Goal: Task Accomplishment & Management: Manage account settings

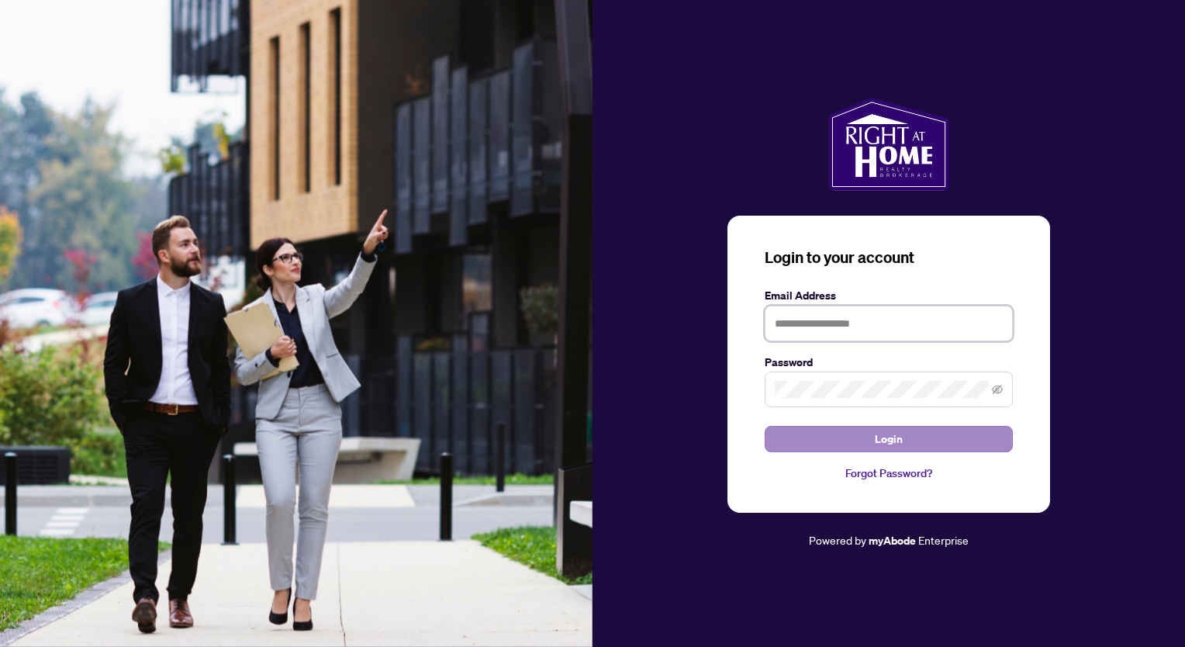
type input "**********"
click at [818, 436] on button "Login" at bounding box center [888, 439] width 248 height 26
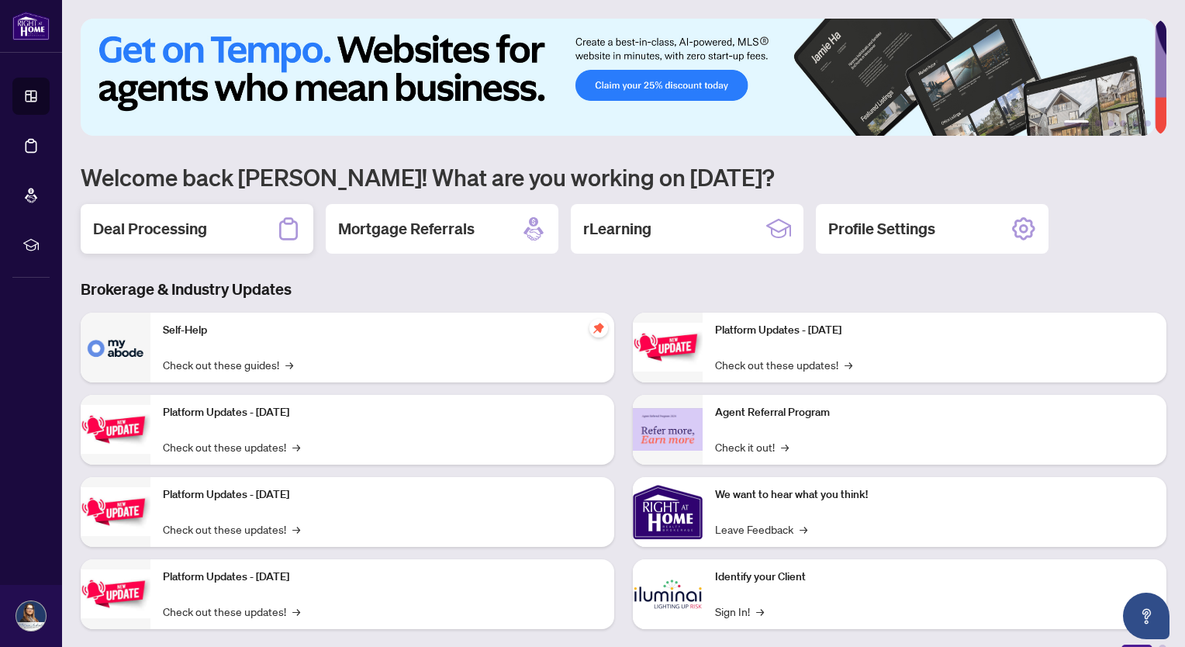
click at [214, 224] on div "Deal Processing" at bounding box center [197, 229] width 233 height 50
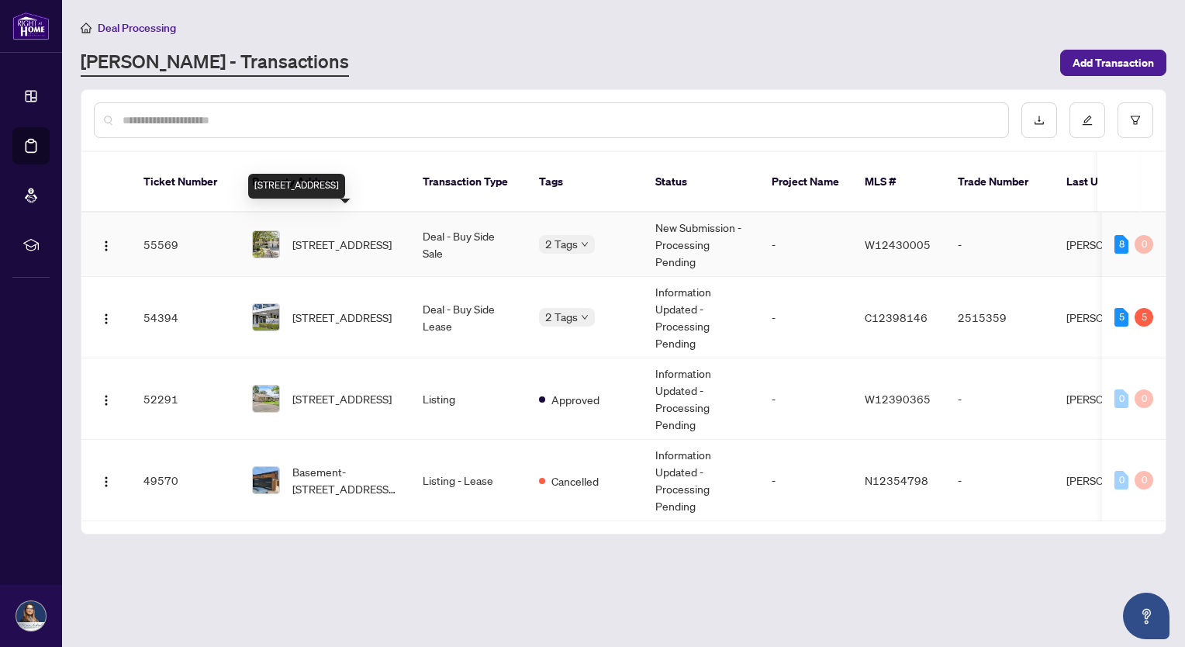
click at [369, 236] on span "[STREET_ADDRESS]" at bounding box center [341, 244] width 99 height 17
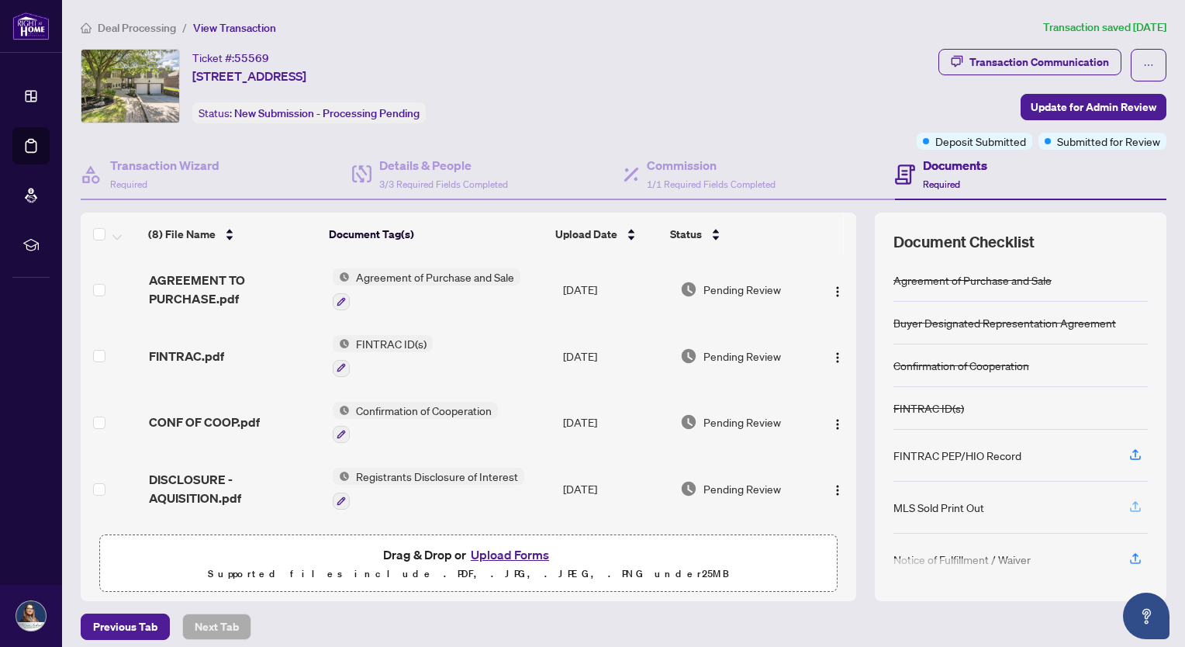
click at [1132, 504] on icon "button" at bounding box center [1135, 505] width 6 height 8
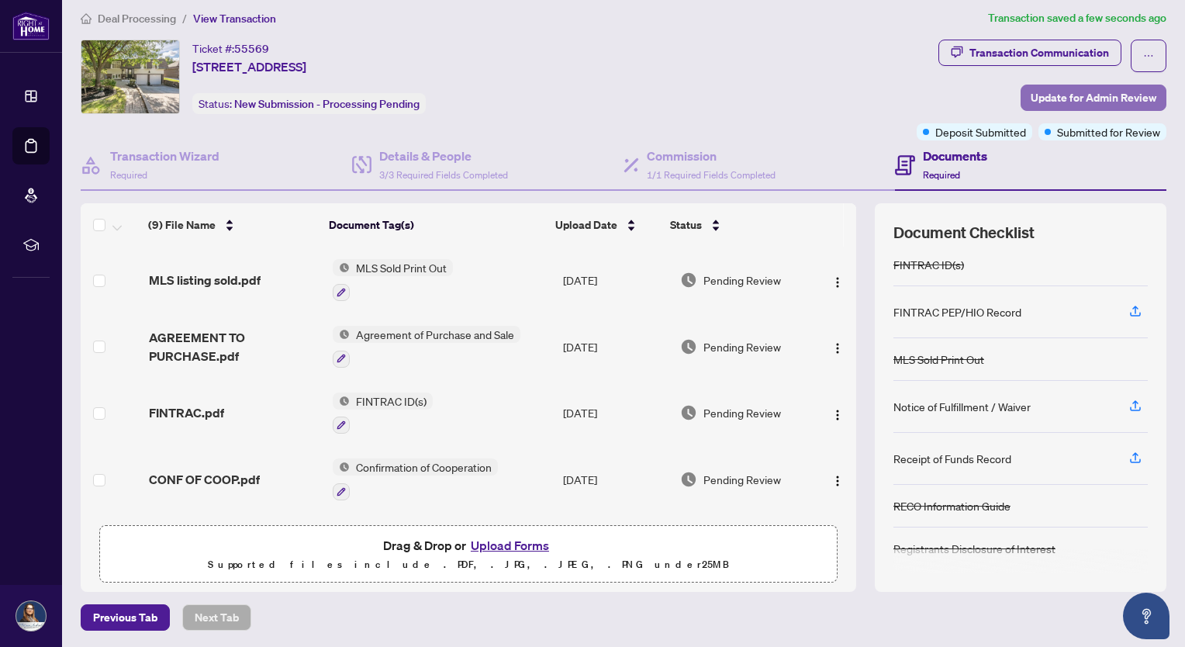
click at [1058, 94] on span "Update for Admin Review" at bounding box center [1093, 97] width 126 height 25
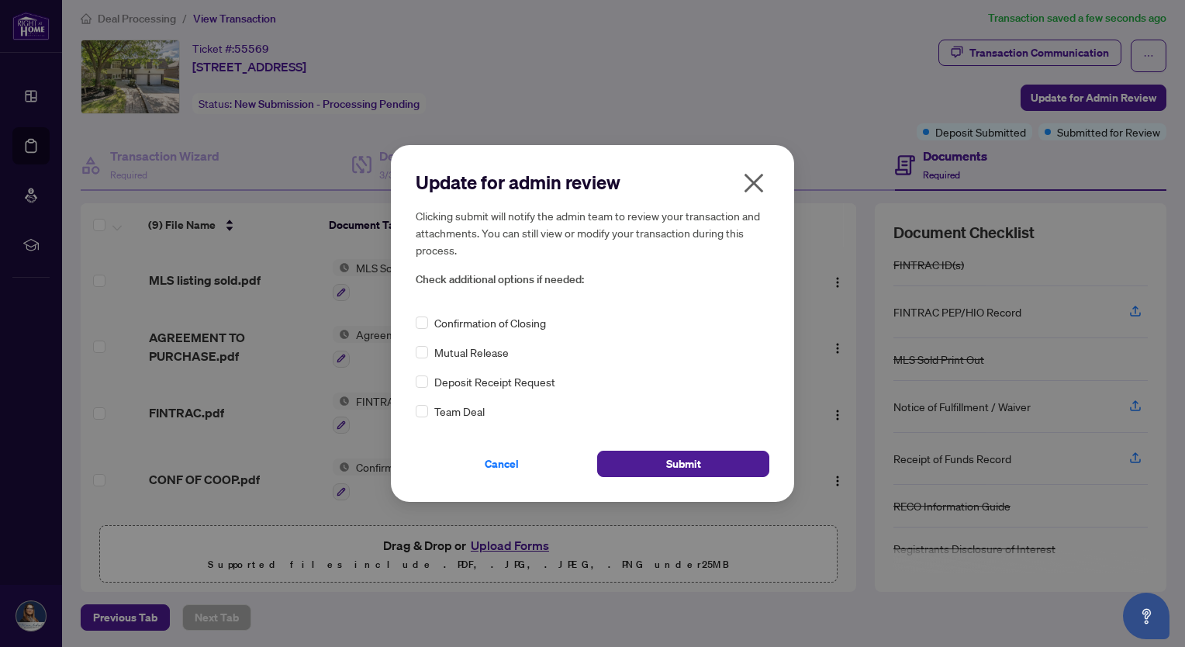
click at [751, 181] on icon "close" at bounding box center [753, 183] width 19 height 19
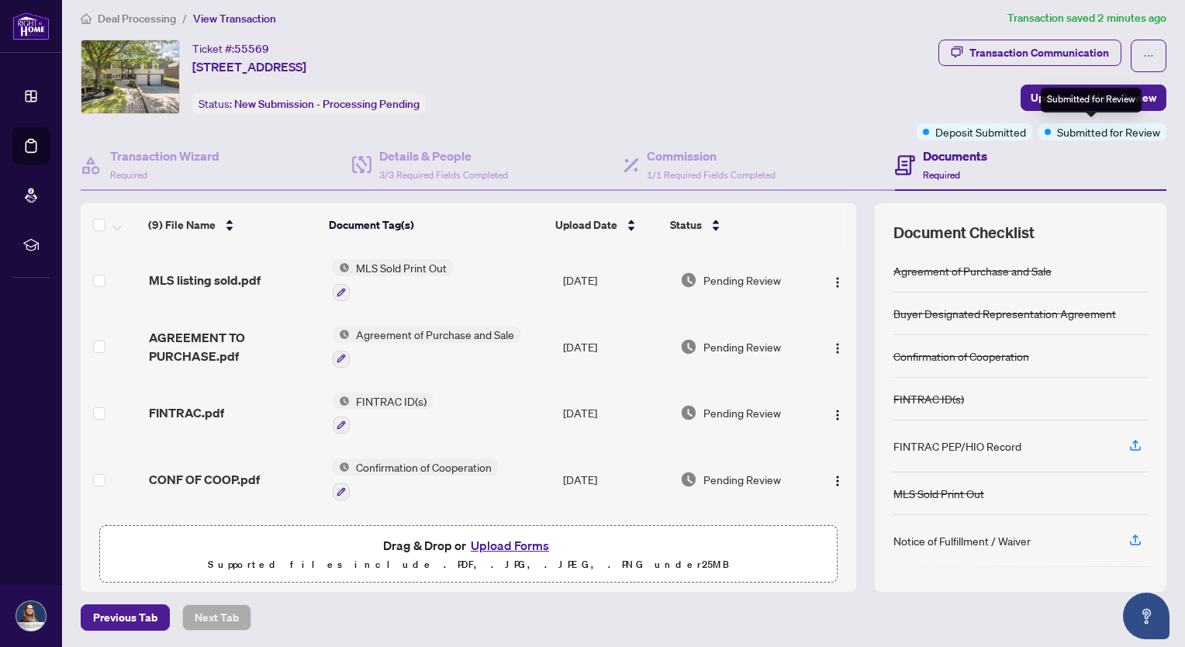
click at [1080, 88] on div "Submitted for Review" at bounding box center [1090, 100] width 101 height 25
click at [1061, 90] on span "Update for Admin Review" at bounding box center [1093, 97] width 126 height 25
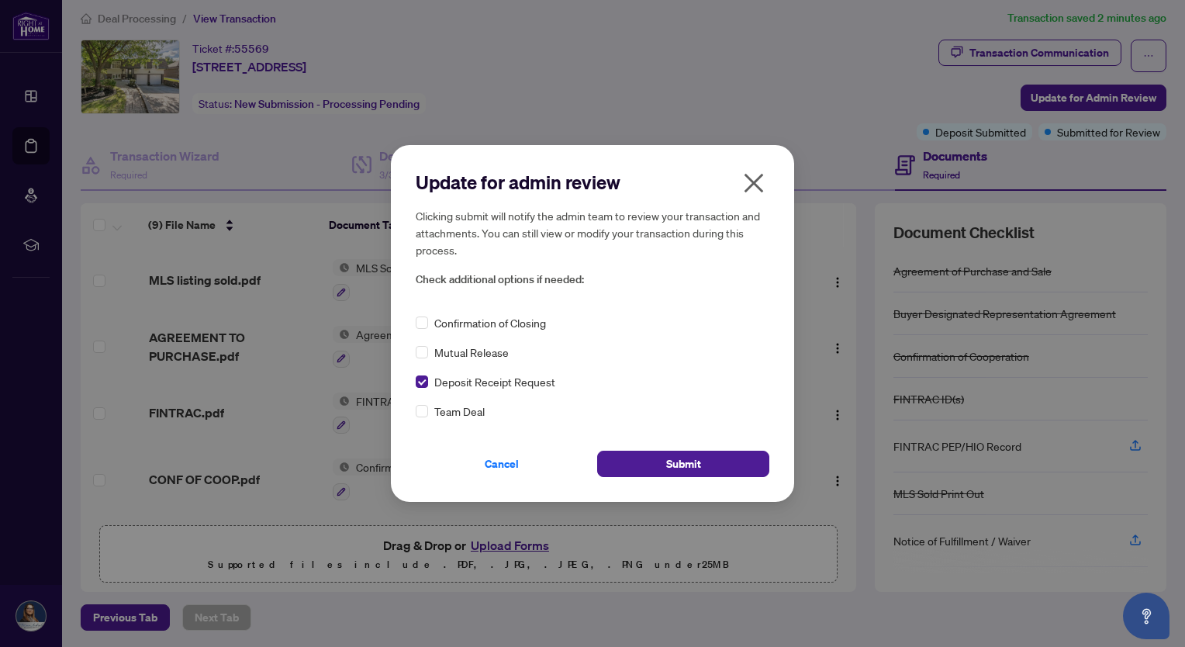
click at [757, 184] on icon "close" at bounding box center [753, 183] width 25 height 25
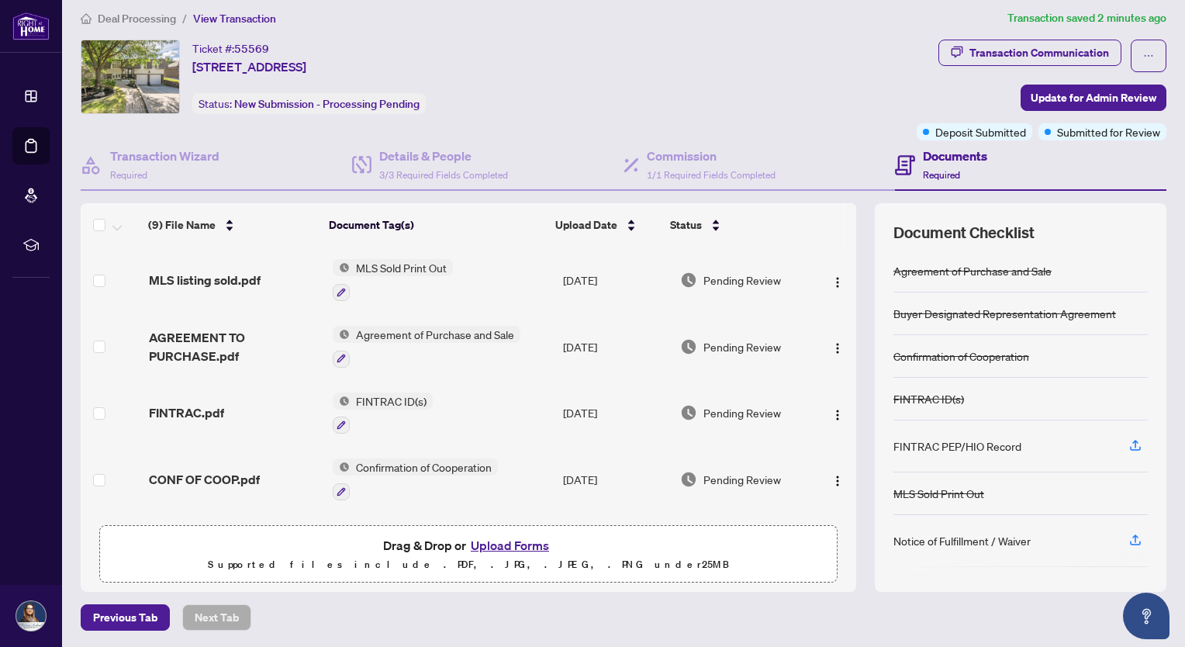
click at [496, 543] on button "Upload Forms" at bounding box center [510, 545] width 88 height 20
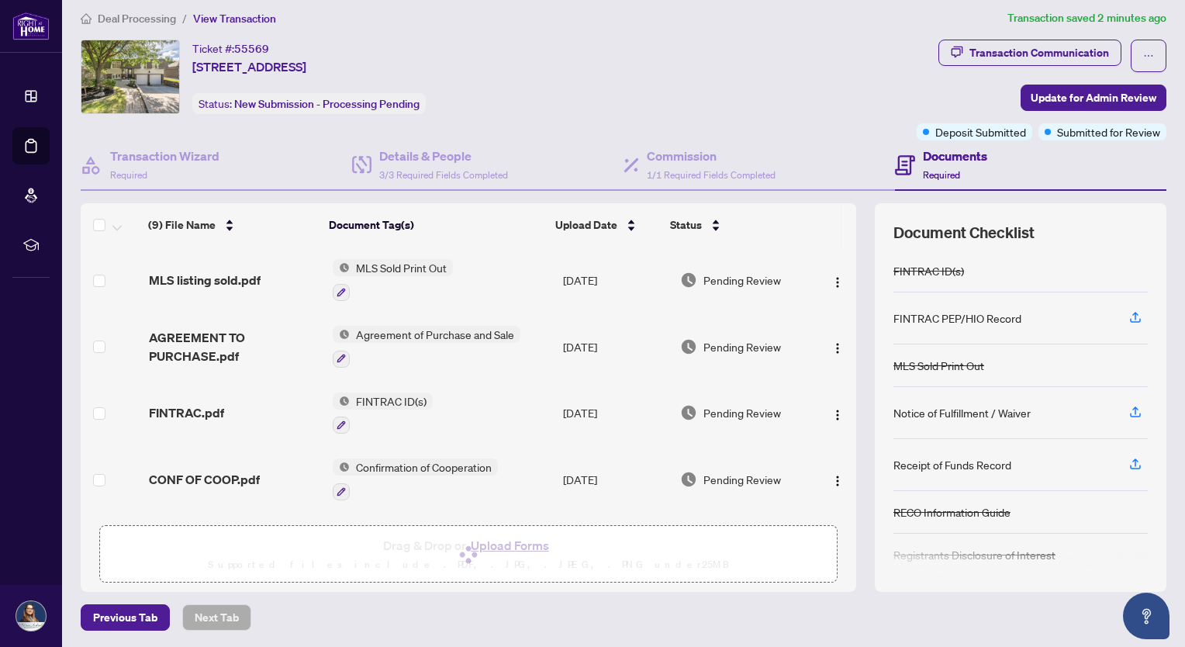
scroll to position [134, 0]
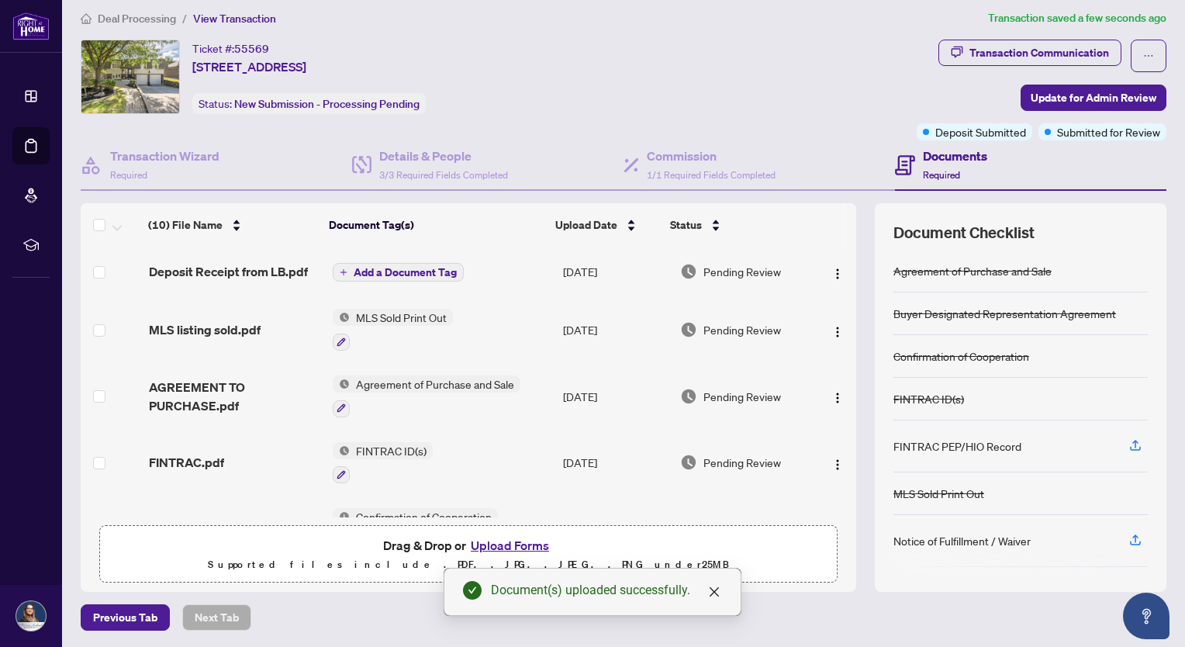
click at [341, 268] on icon "plus" at bounding box center [344, 272] width 8 height 8
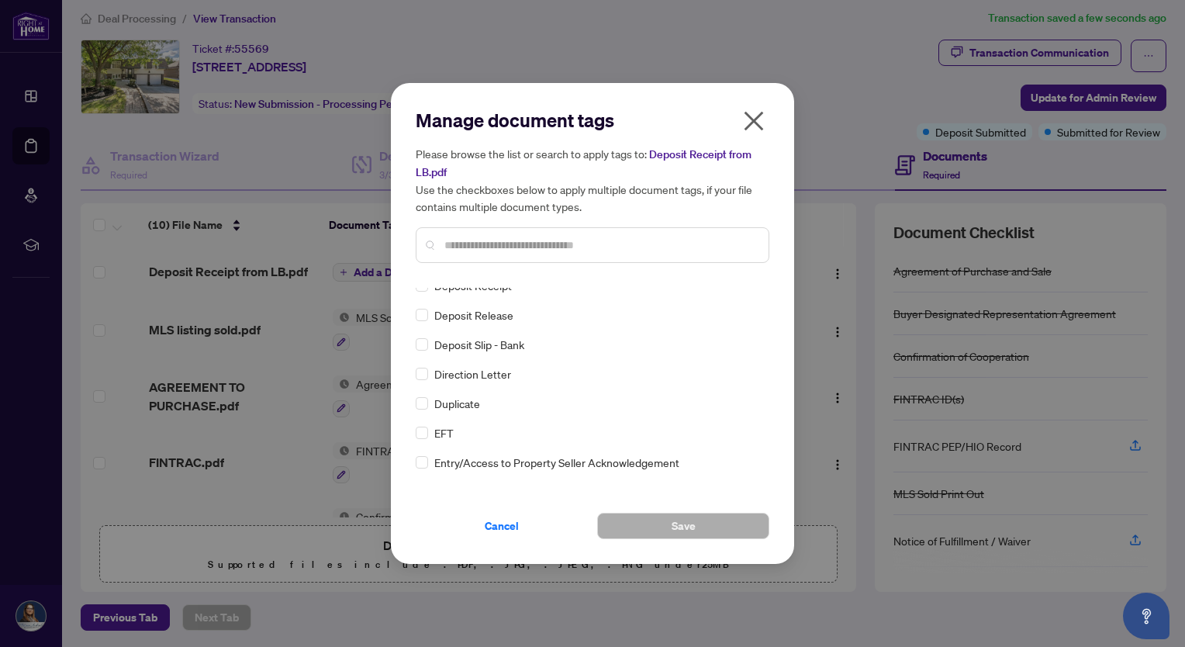
scroll to position [1396, 0]
click at [496, 519] on span "Cancel" at bounding box center [502, 525] width 34 height 25
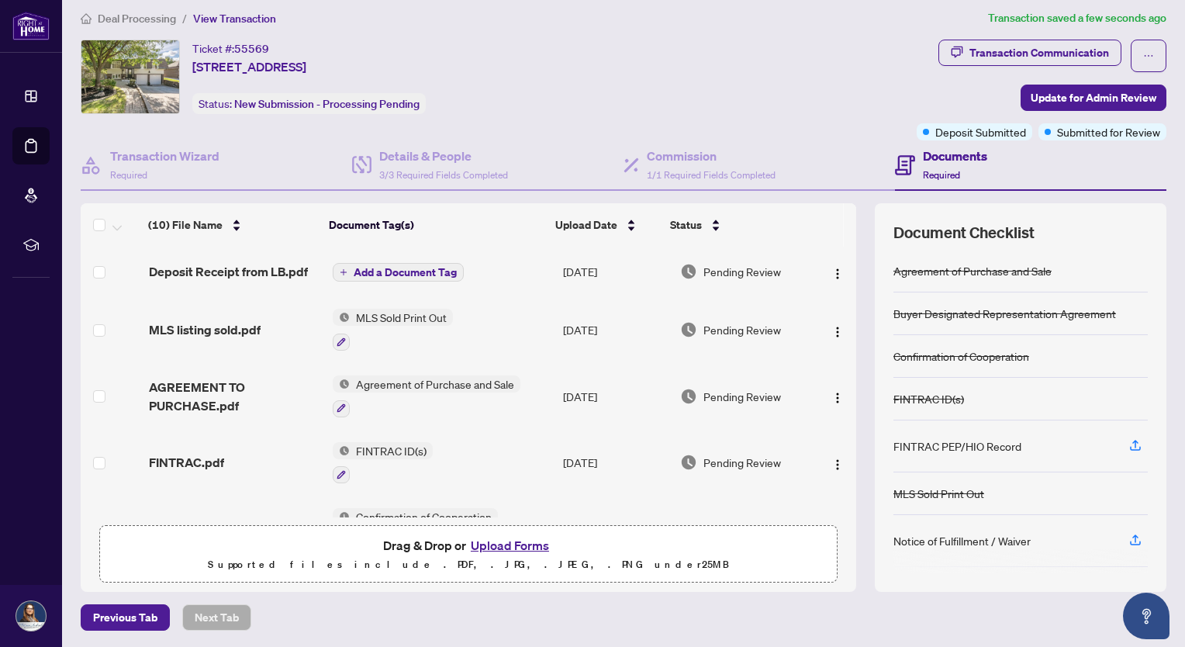
scroll to position [0, 0]
click at [340, 268] on icon "plus" at bounding box center [344, 272] width 8 height 8
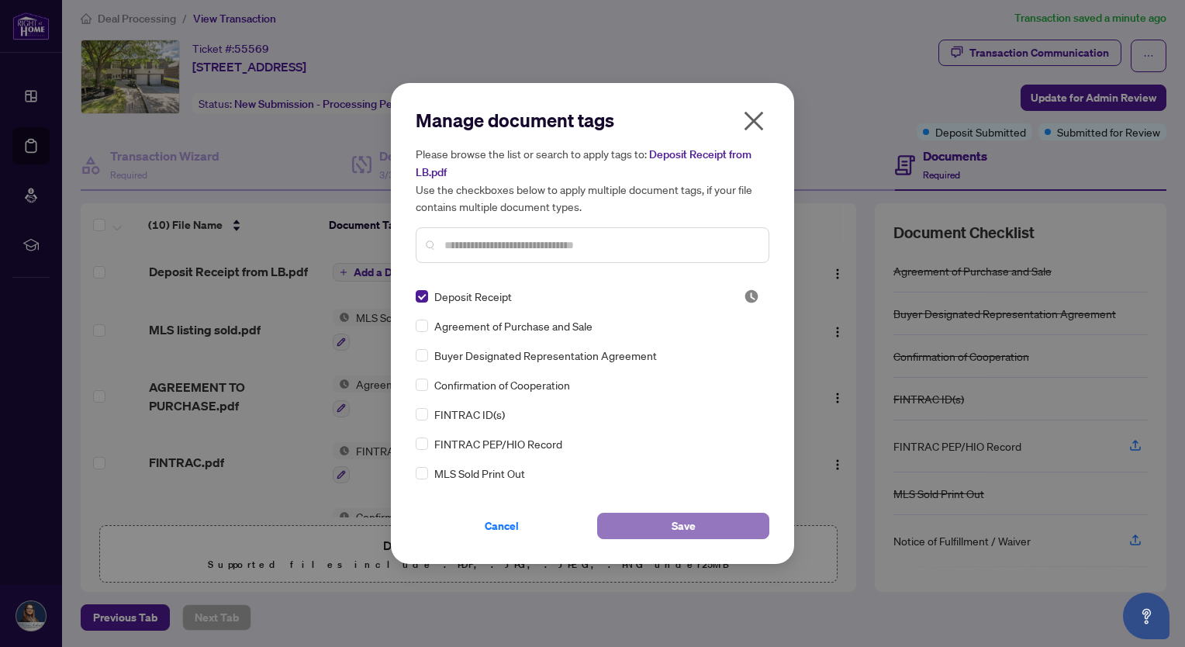
click at [709, 526] on button "Save" at bounding box center [683, 525] width 172 height 26
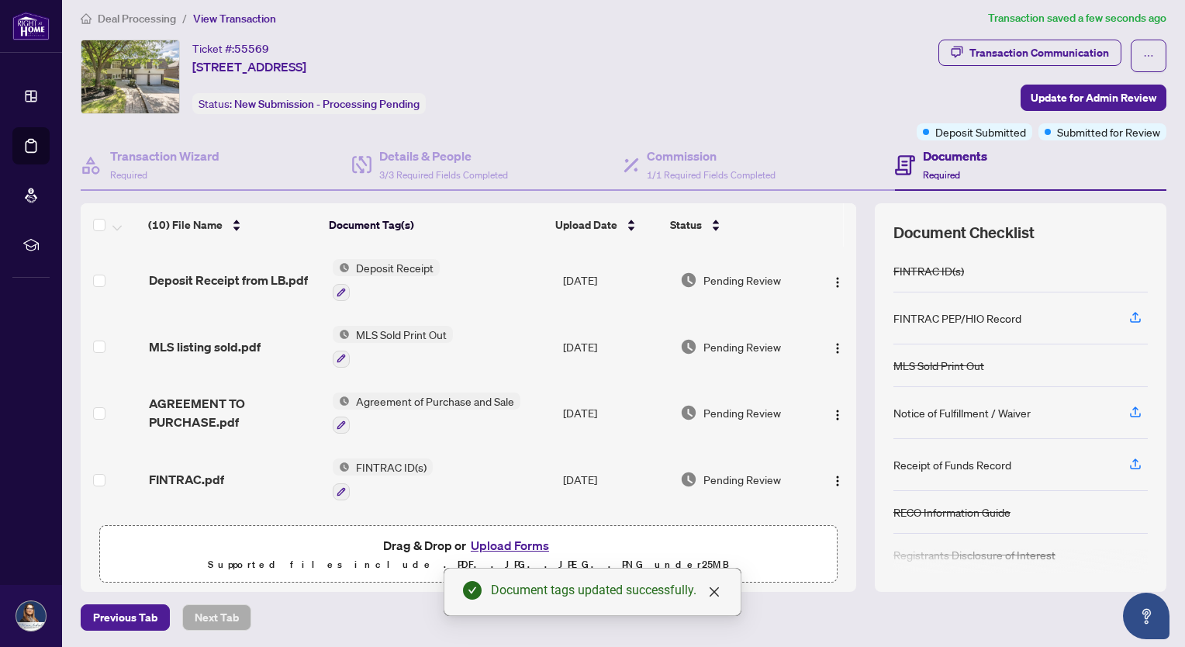
scroll to position [134, 0]
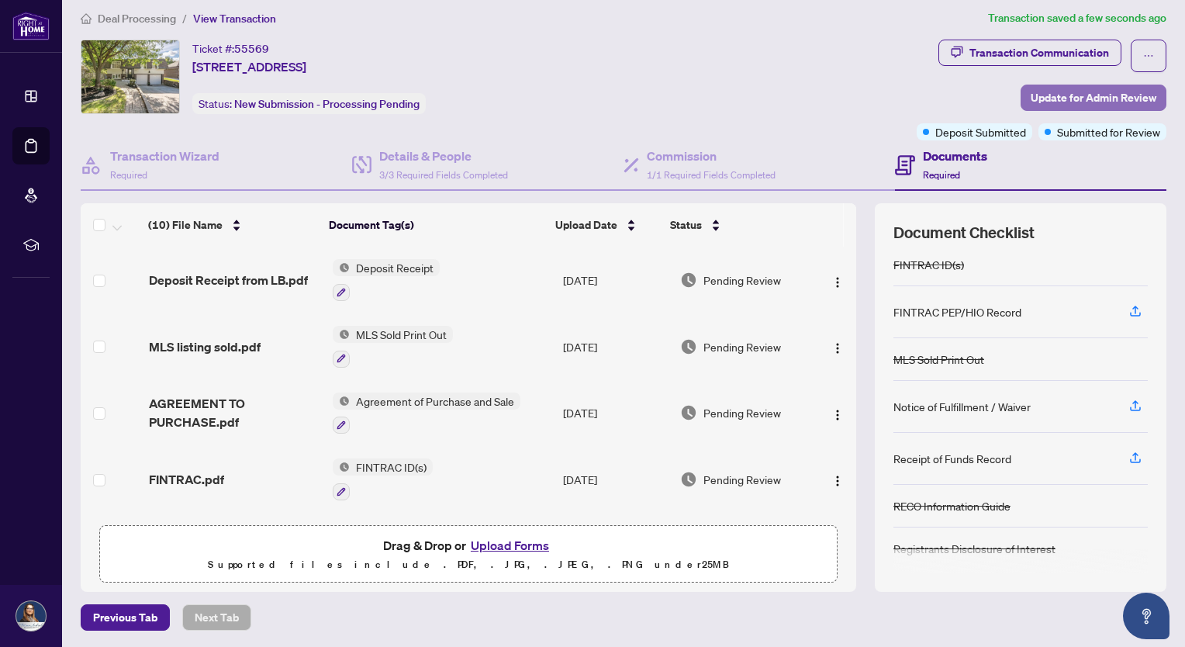
click at [1076, 95] on span "Update for Admin Review" at bounding box center [1093, 97] width 126 height 25
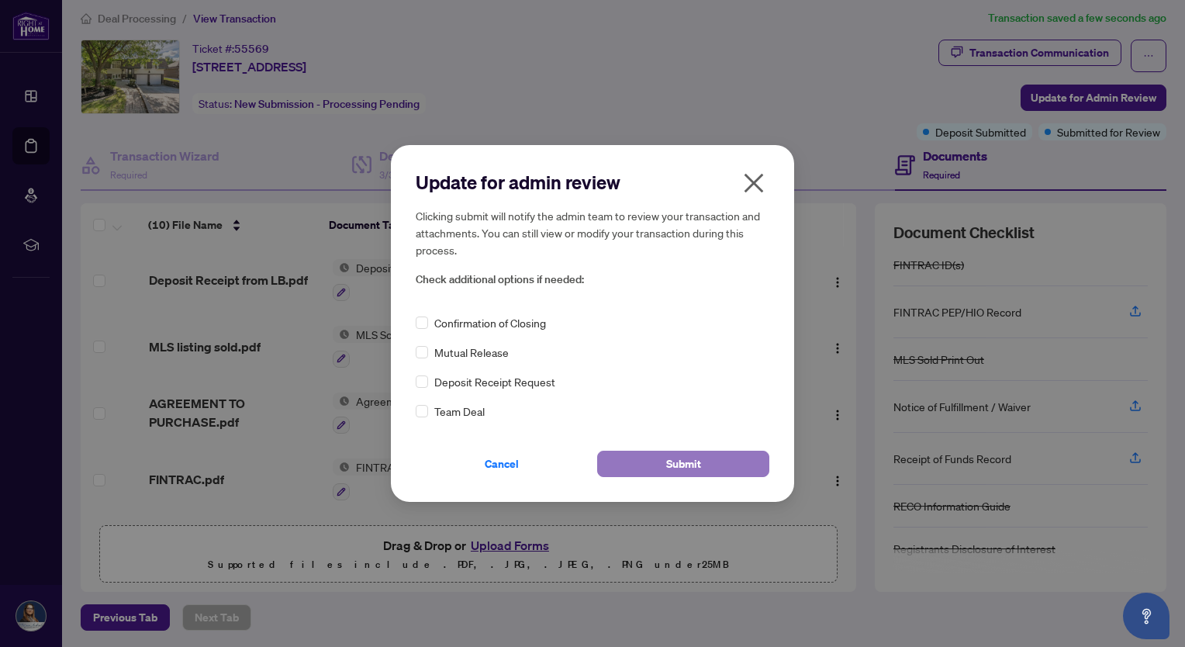
click at [685, 462] on span "Submit" at bounding box center [683, 463] width 35 height 25
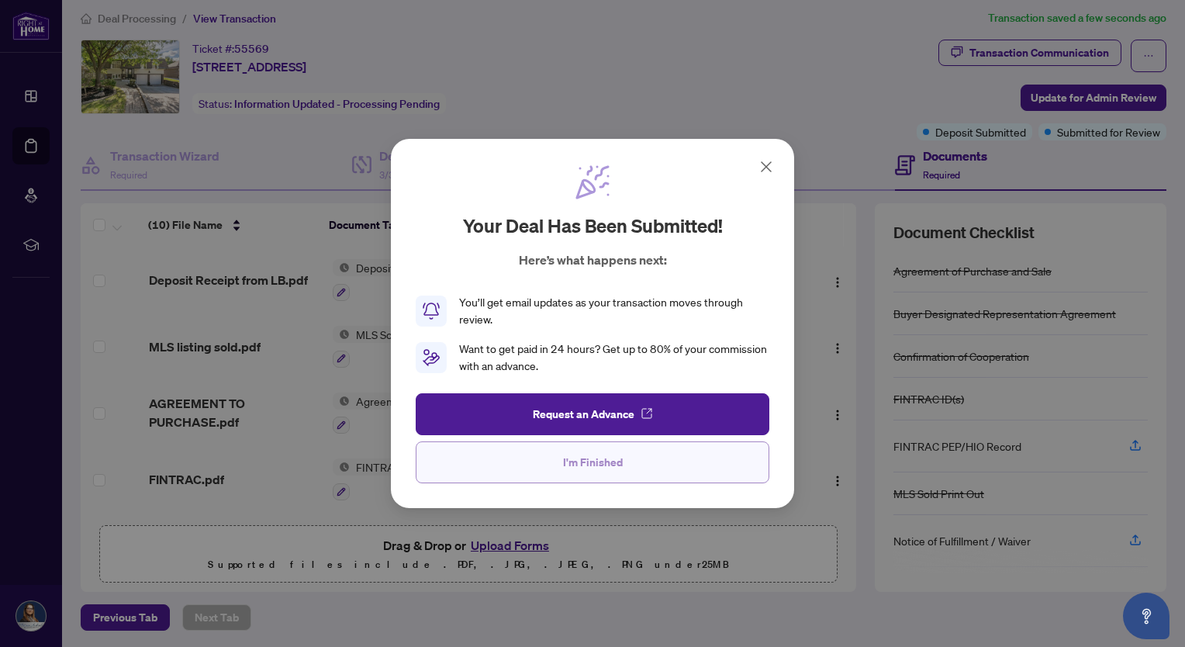
click at [622, 462] on button "I'm Finished" at bounding box center [593, 462] width 354 height 42
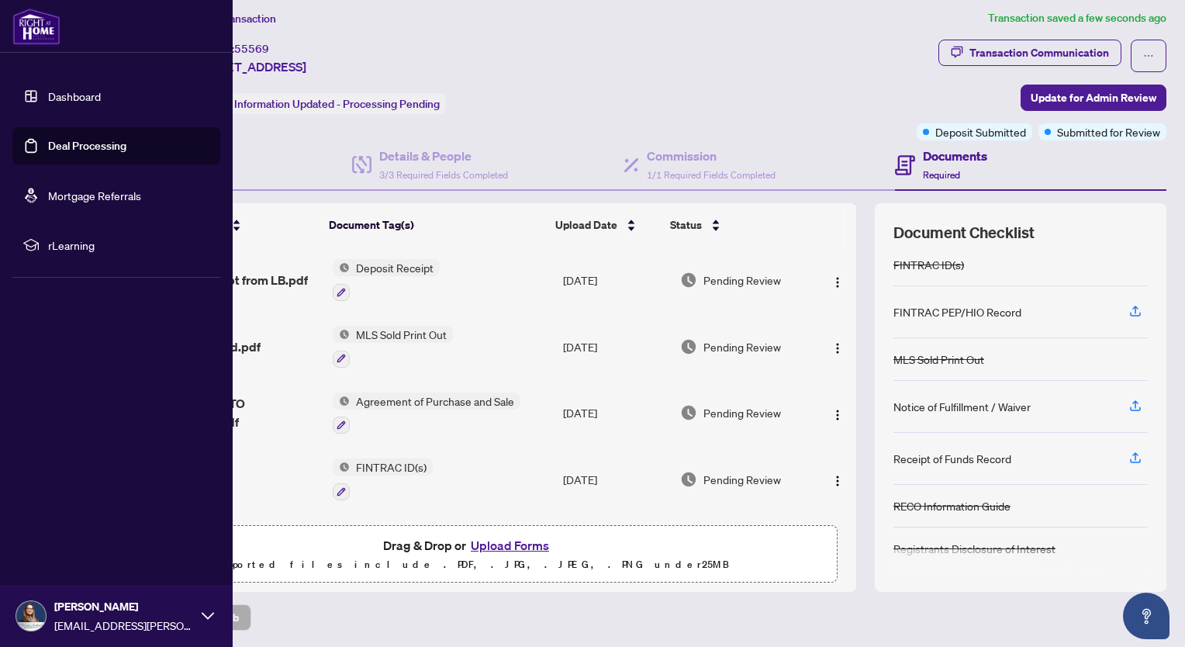
click at [48, 96] on link "Dashboard" at bounding box center [74, 96] width 53 height 14
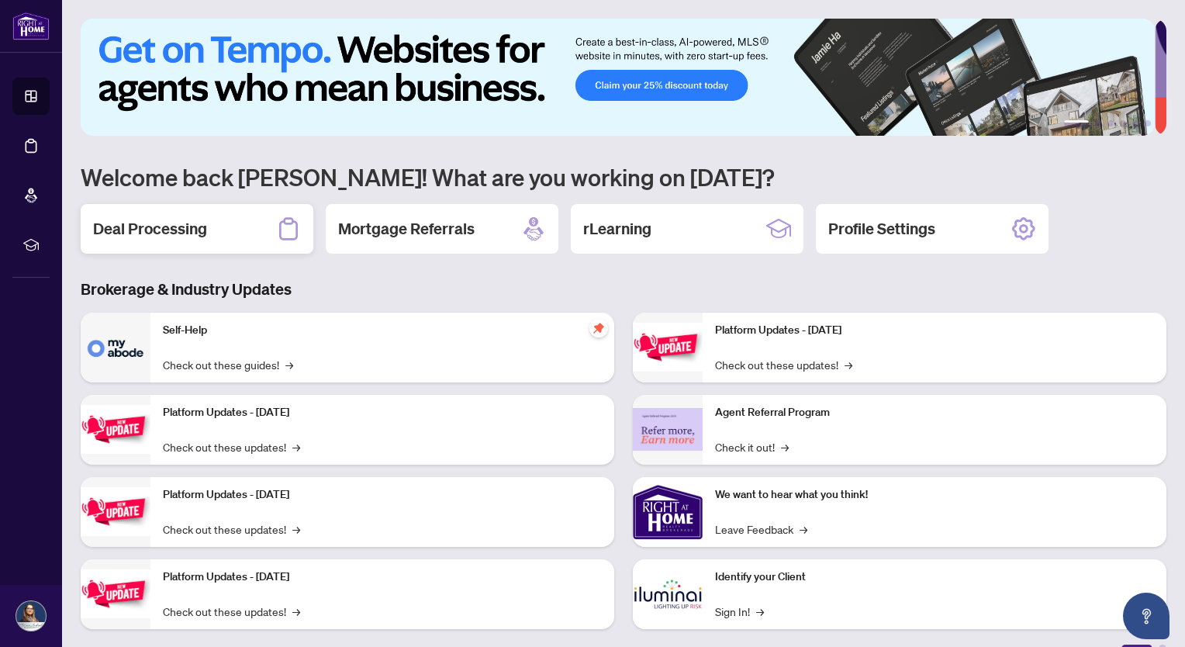
click at [278, 225] on icon at bounding box center [288, 228] width 25 height 25
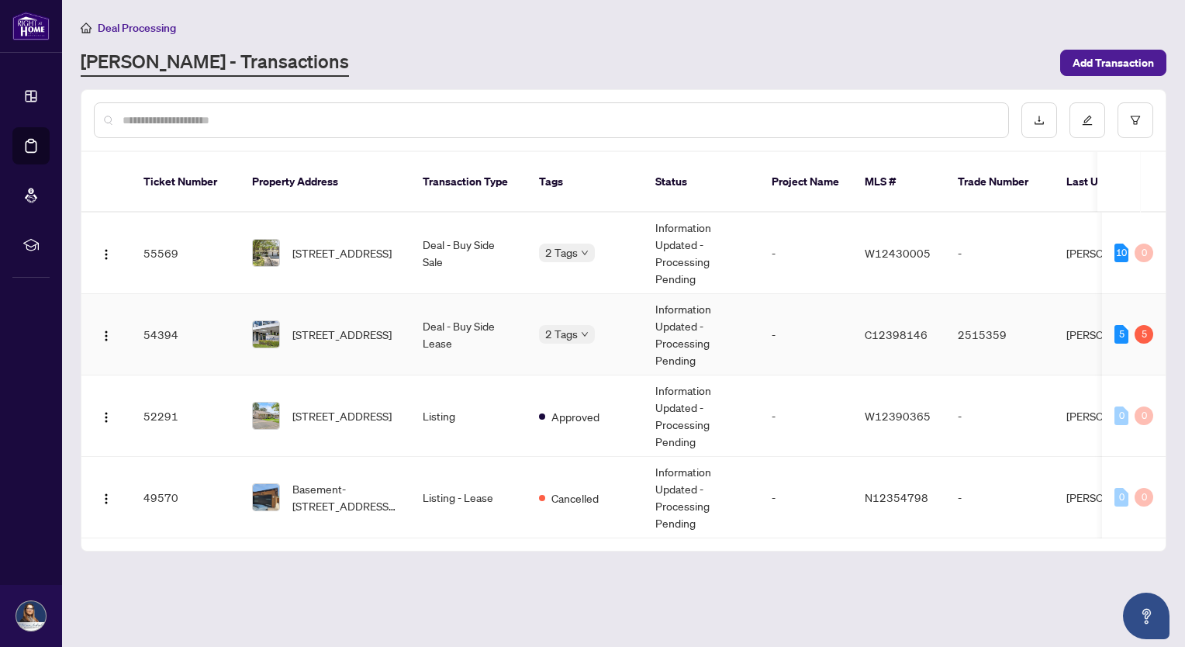
click at [447, 312] on td "Deal - Buy Side Lease" at bounding box center [468, 334] width 116 height 81
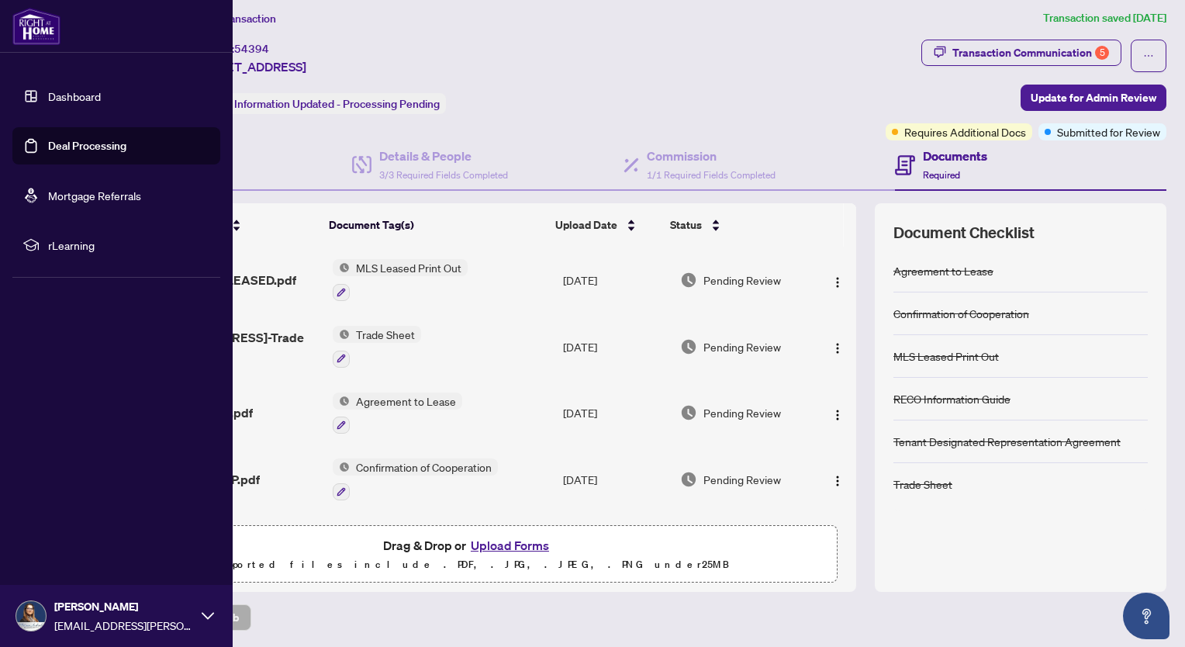
click at [48, 142] on link "Deal Processing" at bounding box center [87, 146] width 78 height 14
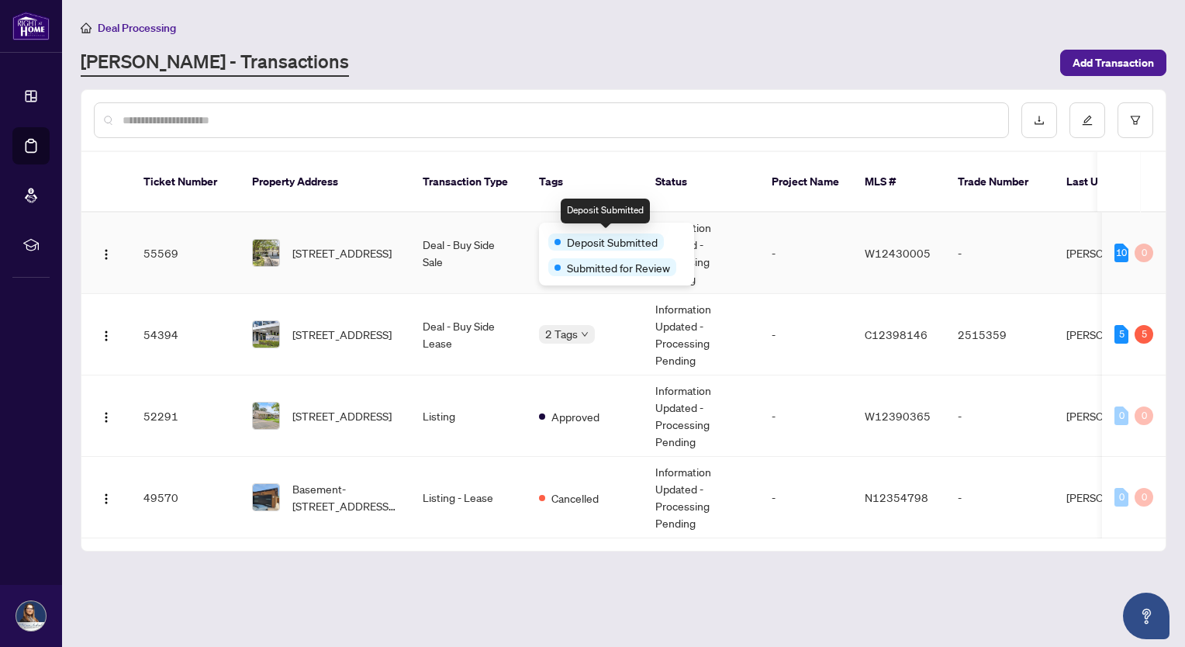
click at [583, 236] on span "Deposit Submitted" at bounding box center [612, 241] width 91 height 17
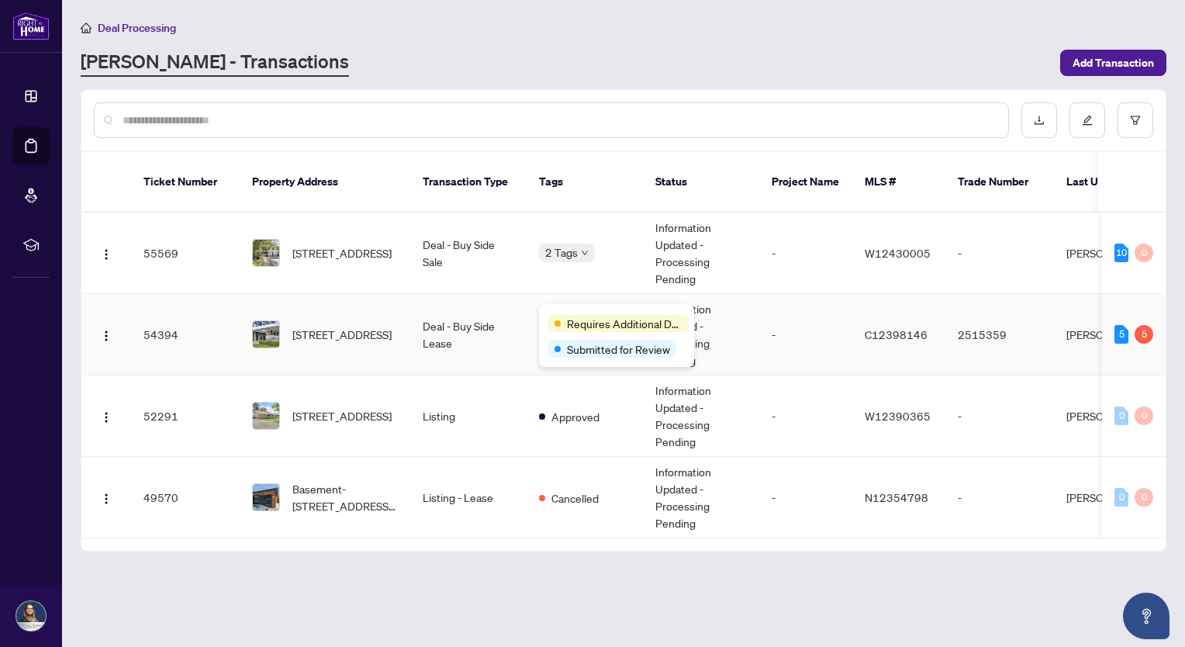
click at [580, 319] on body "Dashboard Deal Processing Mortgage Referrals rLearning Fatima Andrade Fatima.An…" at bounding box center [592, 323] width 1185 height 647
click at [425, 321] on td "Deal - Buy Side Lease" at bounding box center [468, 334] width 116 height 81
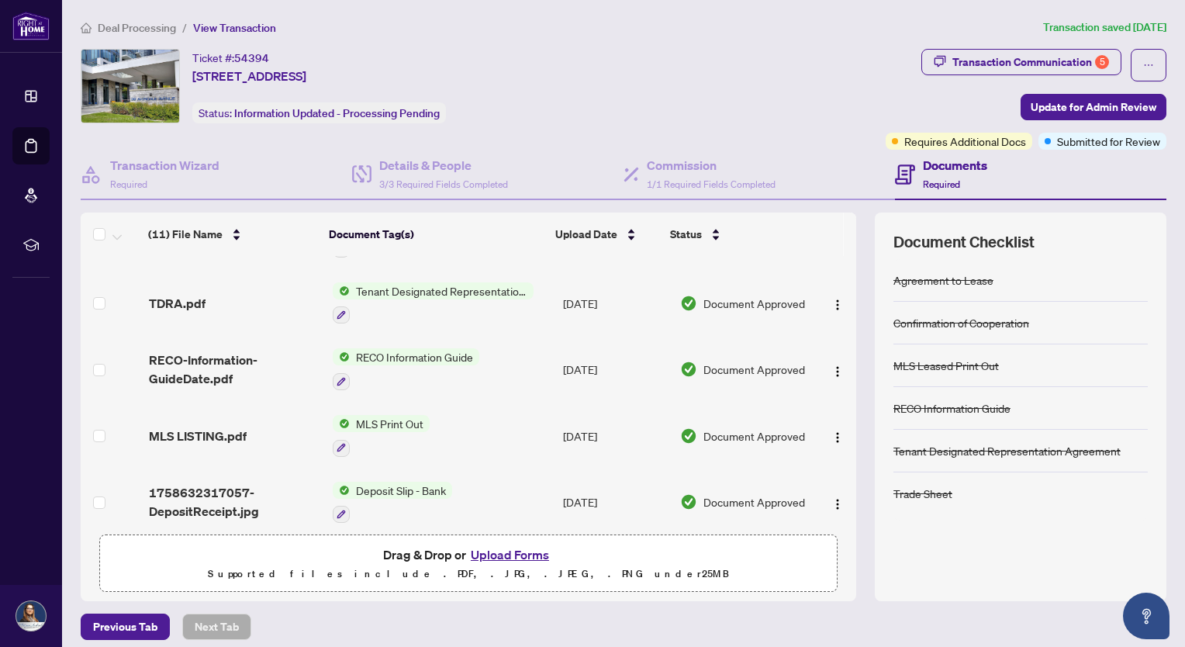
scroll to position [460, 0]
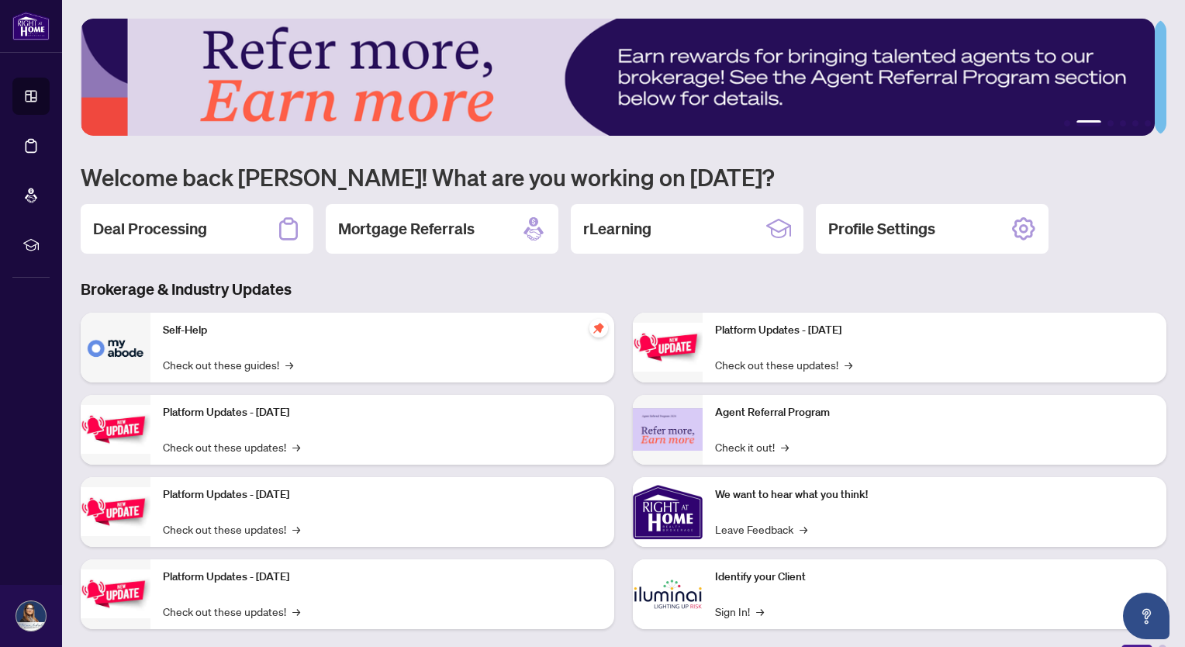
click at [792, 405] on p "Agent Referral Program" at bounding box center [934, 412] width 439 height 17
click at [691, 425] on img at bounding box center [668, 429] width 70 height 43
click at [785, 432] on div "Agent Referral Program Check it out! →" at bounding box center [934, 430] width 464 height 70
click at [757, 412] on p "Agent Referral Program" at bounding box center [934, 412] width 439 height 17
click at [846, 75] on img at bounding box center [618, 77] width 1074 height 117
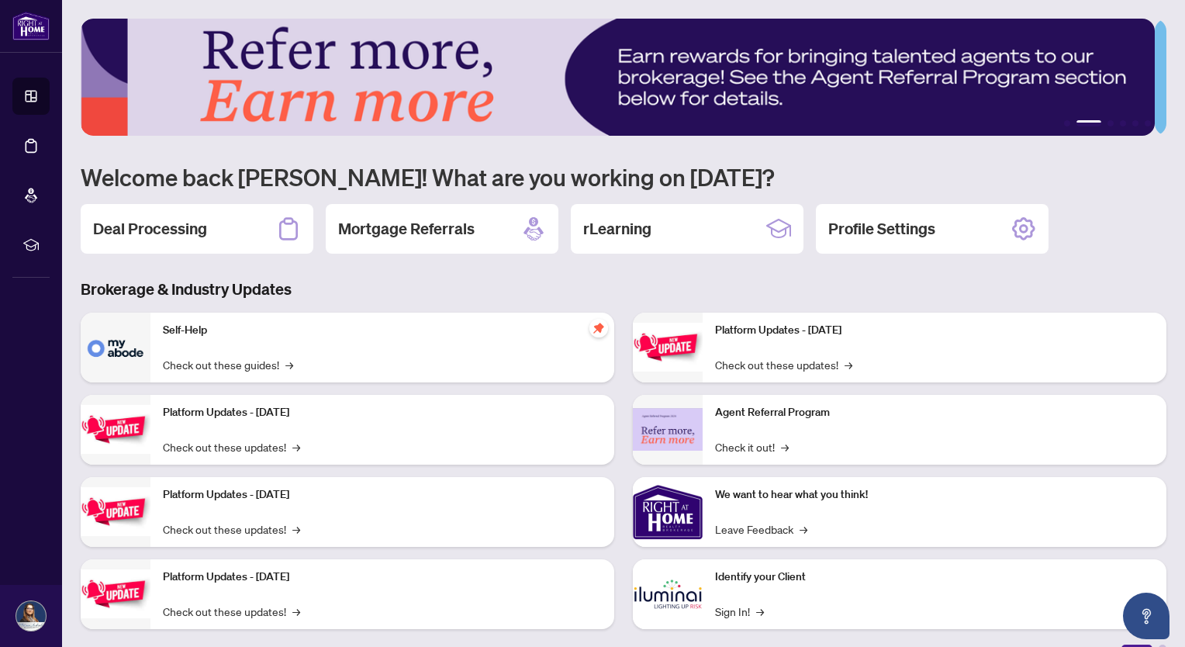
click at [715, 336] on p "Platform Updates - [DATE]" at bounding box center [934, 330] width 439 height 17
click at [676, 510] on img at bounding box center [668, 512] width 70 height 70
click at [680, 592] on img at bounding box center [668, 594] width 70 height 70
click at [153, 334] on div "Self-Help Check out these guides! →" at bounding box center [382, 347] width 464 height 70
click at [378, 424] on div "Platform Updates - [DATE] Check out these updates! →" at bounding box center [382, 430] width 464 height 70
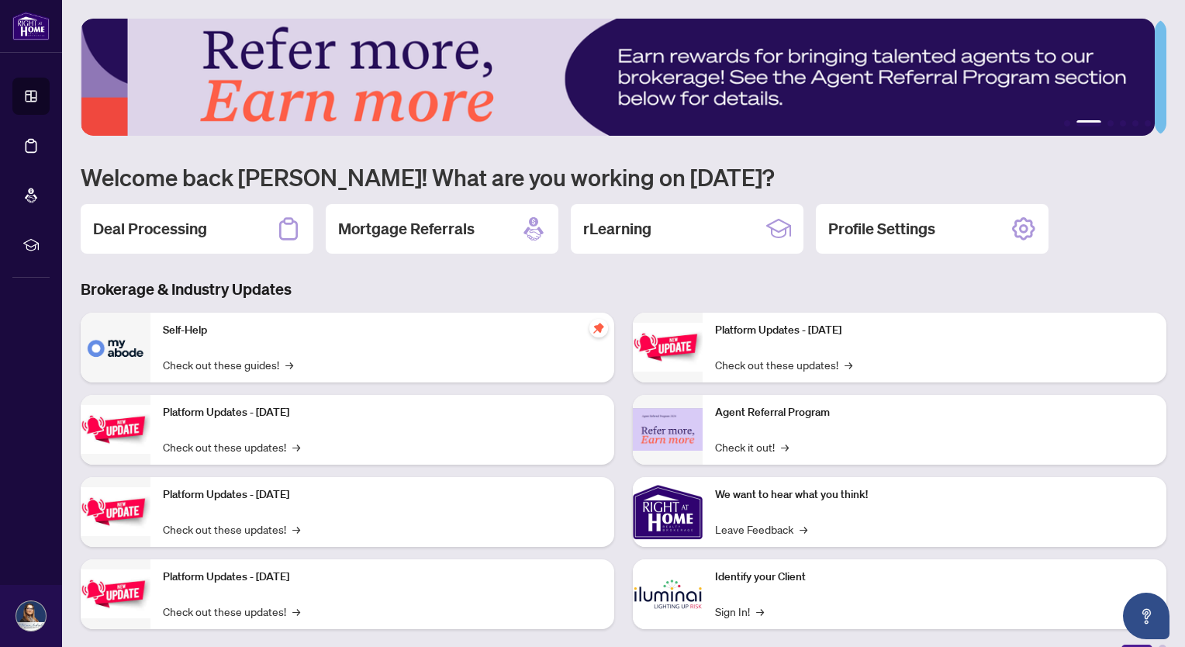
click at [243, 410] on p "Platform Updates - [DATE]" at bounding box center [382, 412] width 439 height 17
drag, startPoint x: 867, startPoint y: 70, endPoint x: 1123, endPoint y: 82, distance: 256.9
click at [875, 70] on img at bounding box center [618, 77] width 1074 height 117
click at [1084, 122] on li "2" at bounding box center [1088, 123] width 25 height 6
click at [1020, 116] on img at bounding box center [618, 77] width 1074 height 117
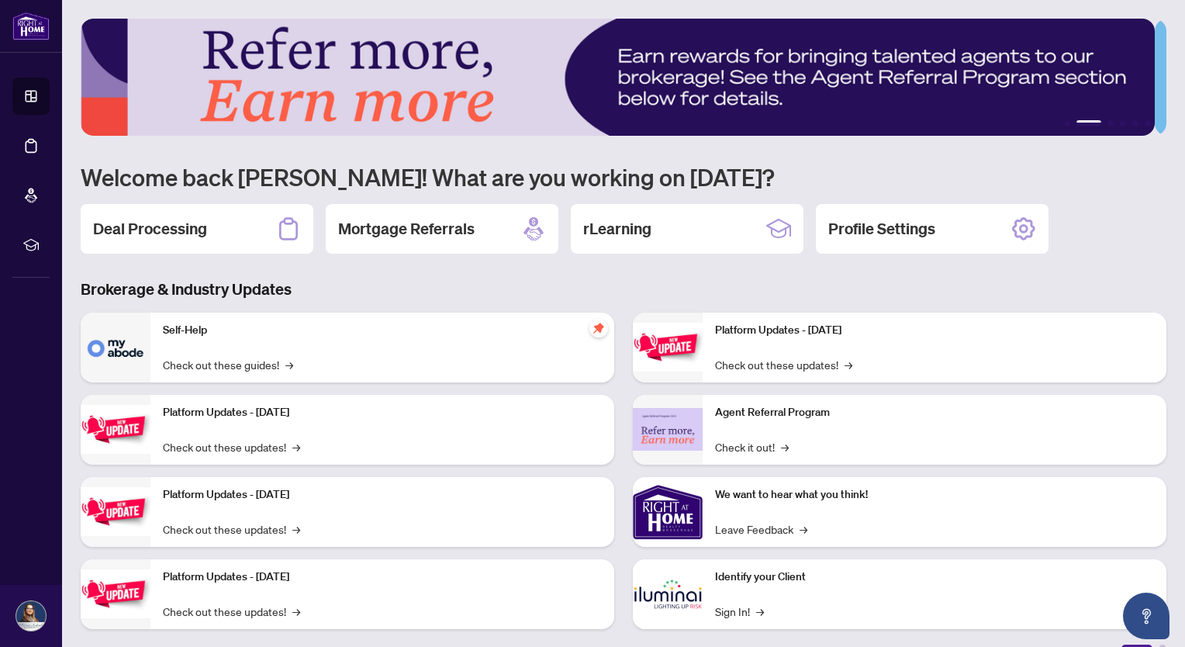
click at [1085, 121] on li "2" at bounding box center [1088, 123] width 25 height 6
click at [1040, 64] on img at bounding box center [618, 77] width 1074 height 117
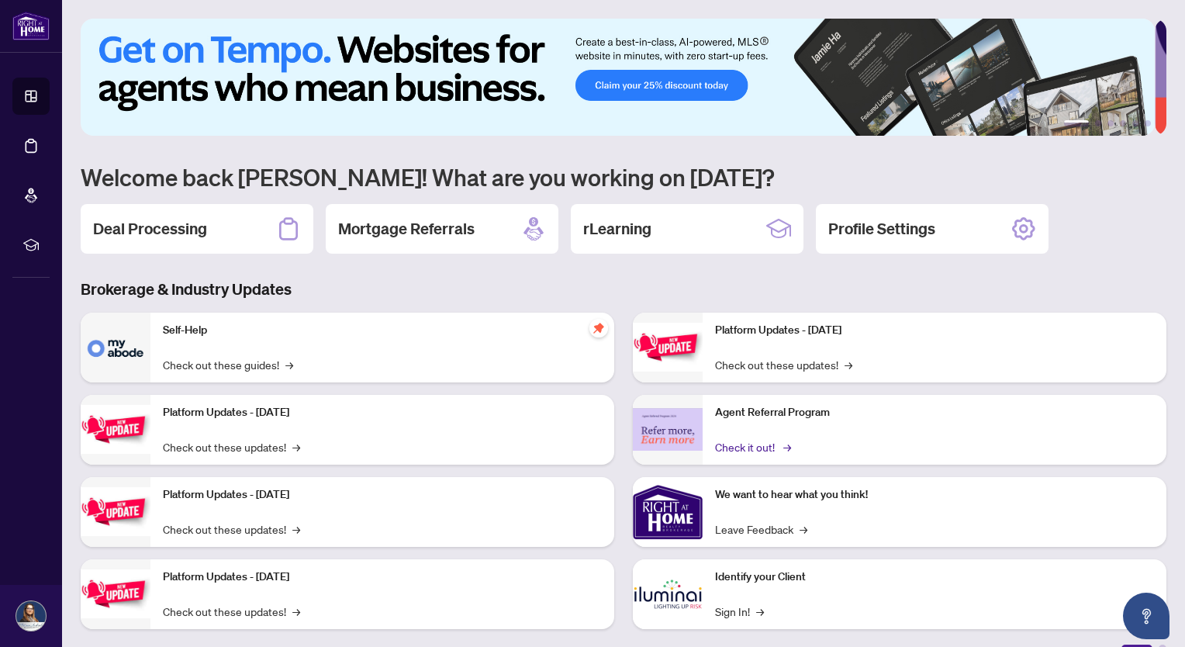
click at [726, 446] on link "Check it out! →" at bounding box center [752, 446] width 74 height 17
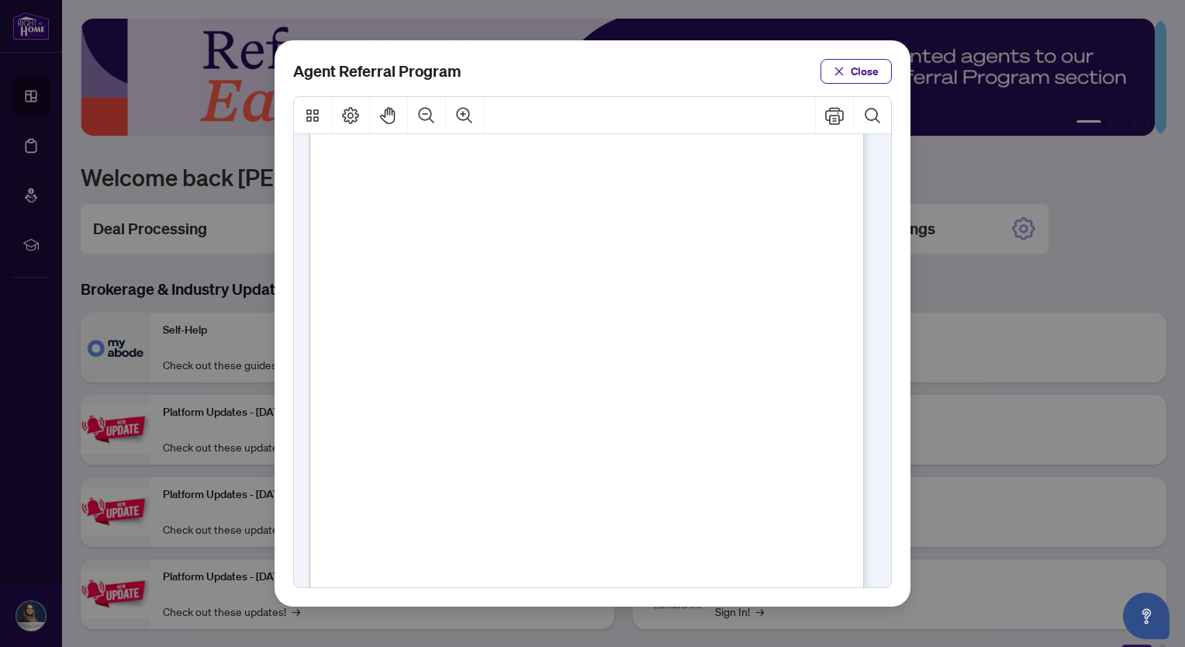
scroll to position [295, 0]
click at [869, 64] on span "Close" at bounding box center [864, 71] width 28 height 25
